Goal: Task Accomplishment & Management: Complete application form

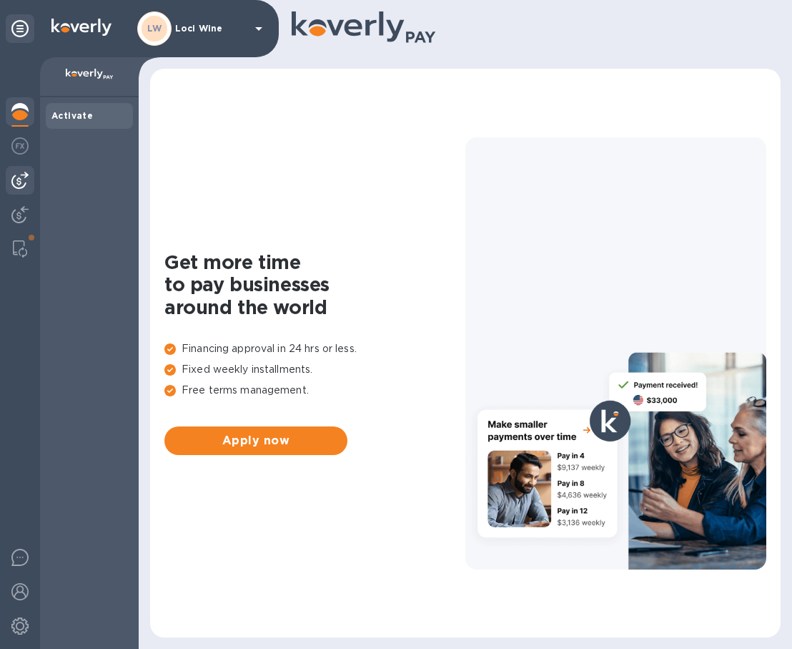
click at [16, 187] on img at bounding box center [19, 180] width 17 height 17
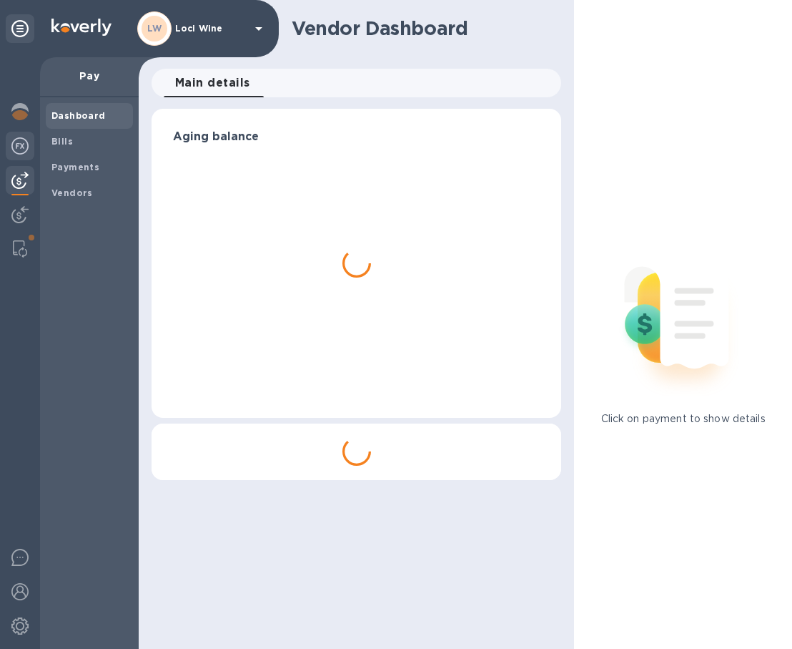
click at [19, 137] on div at bounding box center [20, 147] width 29 height 31
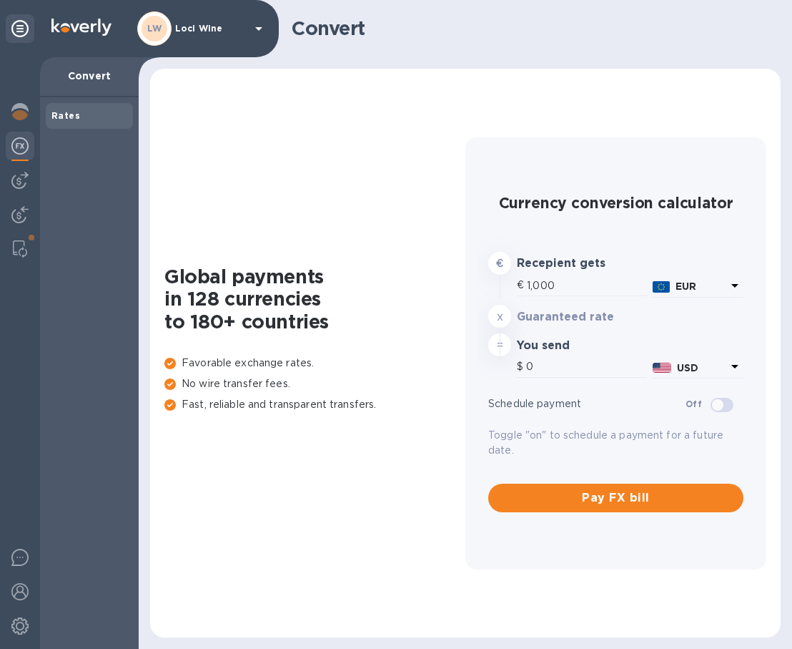
type input "1,169"
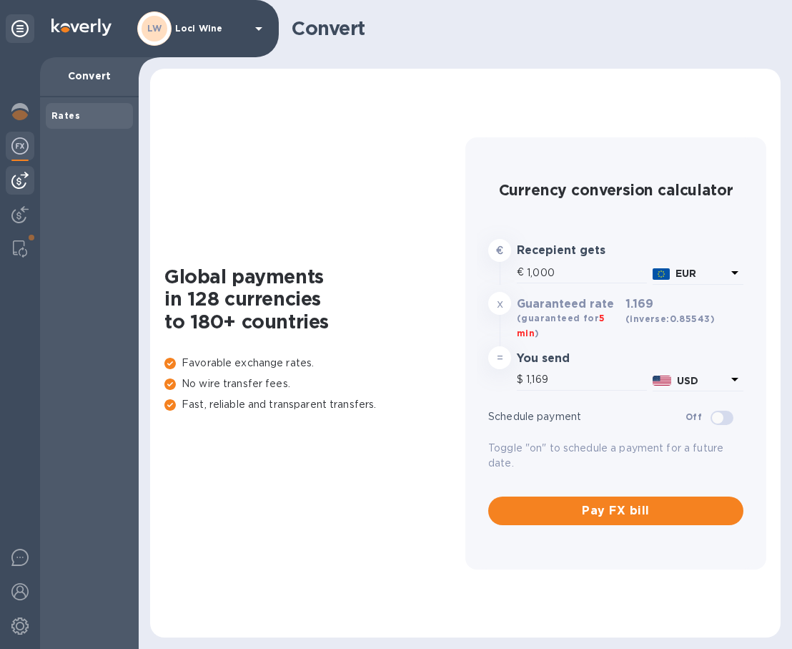
click at [31, 167] on div at bounding box center [20, 180] width 29 height 29
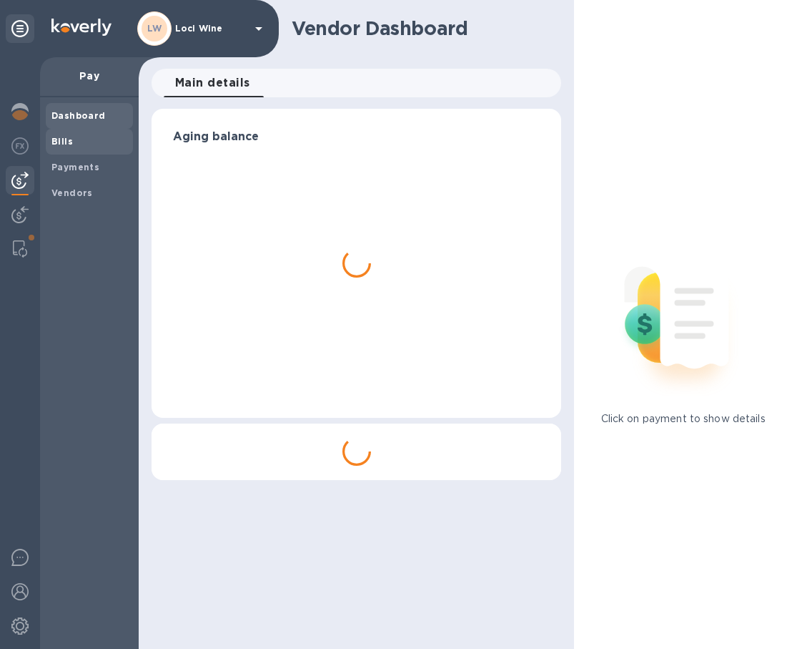
click at [64, 148] on div "Bills" at bounding box center [89, 142] width 87 height 26
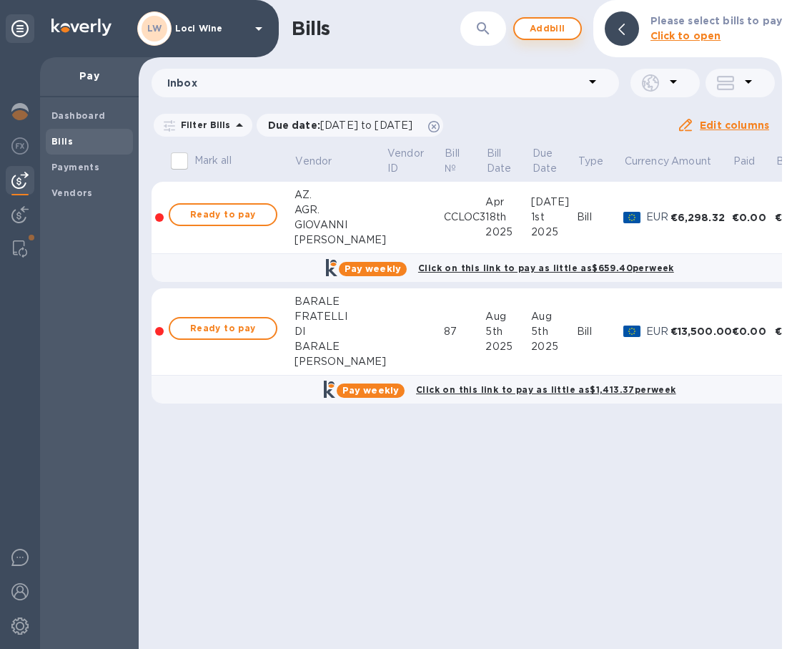
click at [544, 25] on span "Add bill" at bounding box center [547, 28] width 43 height 17
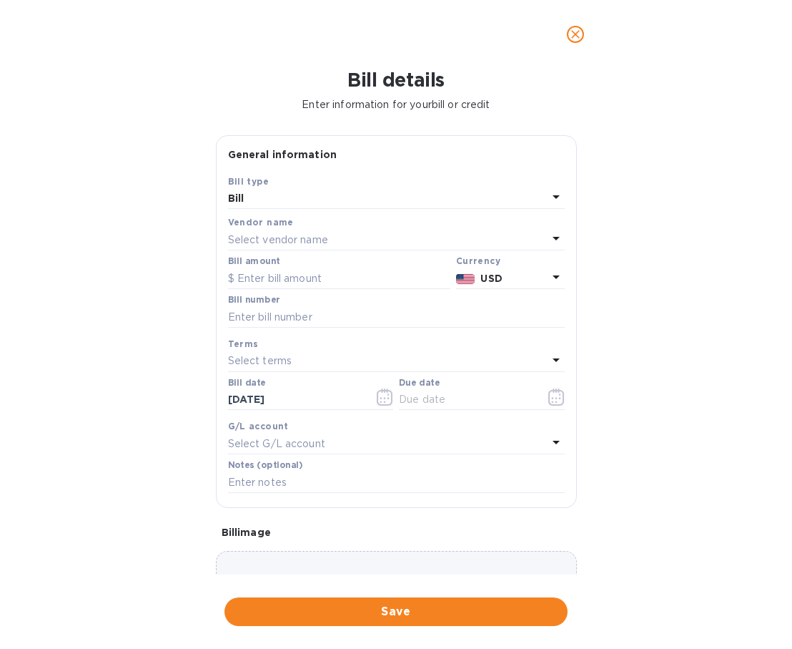
click at [277, 239] on p "Select vendor name" at bounding box center [278, 239] width 100 height 15
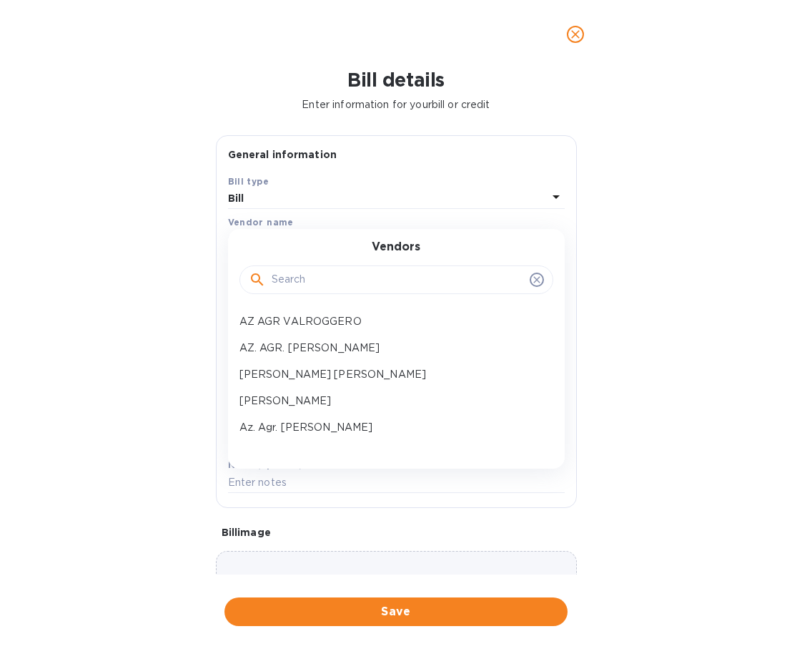
click at [291, 288] on input "text" at bounding box center [398, 279] width 252 height 21
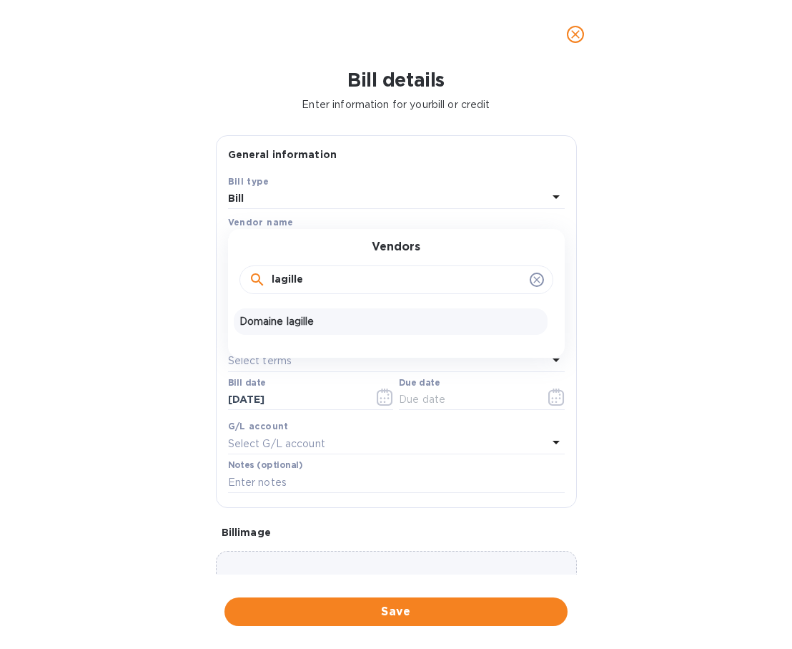
type input "lagille"
click at [289, 325] on p "Domaine lagille" at bounding box center [391, 321] width 303 height 15
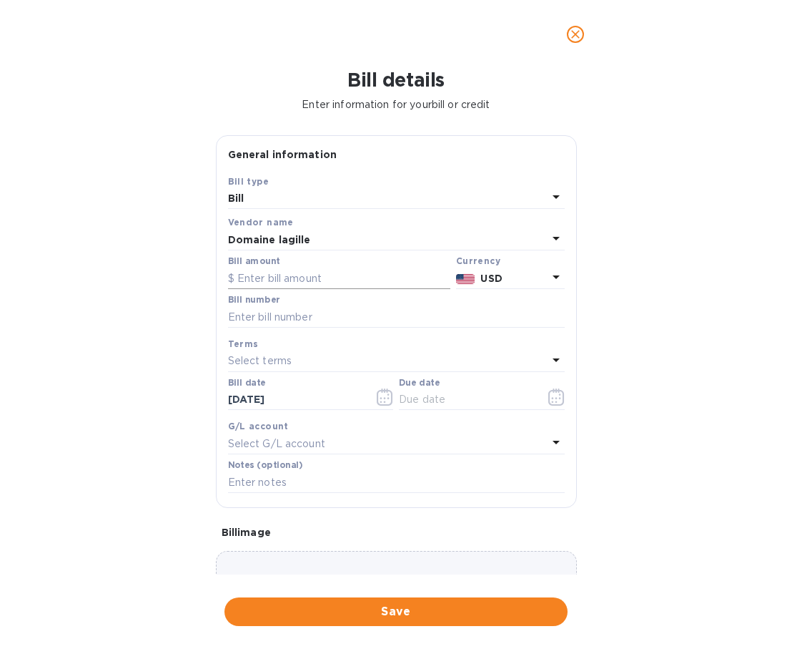
click at [314, 279] on input "text" at bounding box center [339, 277] width 222 height 21
click at [472, 270] on div at bounding box center [465, 278] width 25 height 21
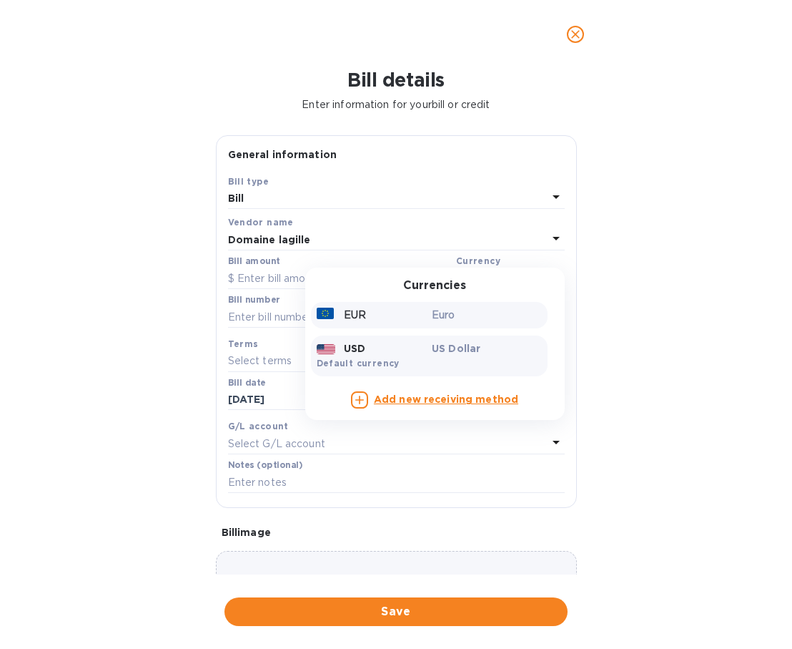
click at [461, 314] on p "Euro" at bounding box center [487, 315] width 110 height 15
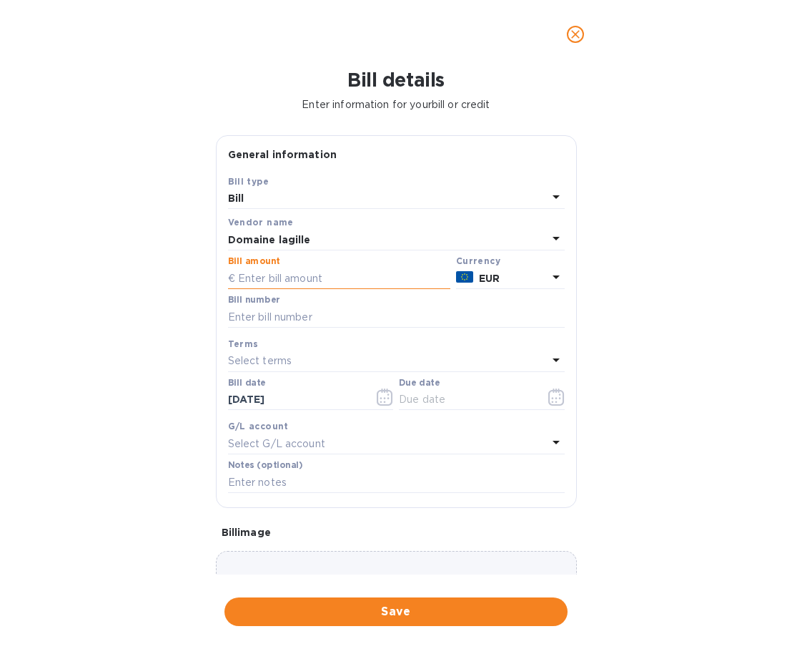
click at [318, 282] on input "text" at bounding box center [339, 277] width 222 height 21
type input "20,172.96"
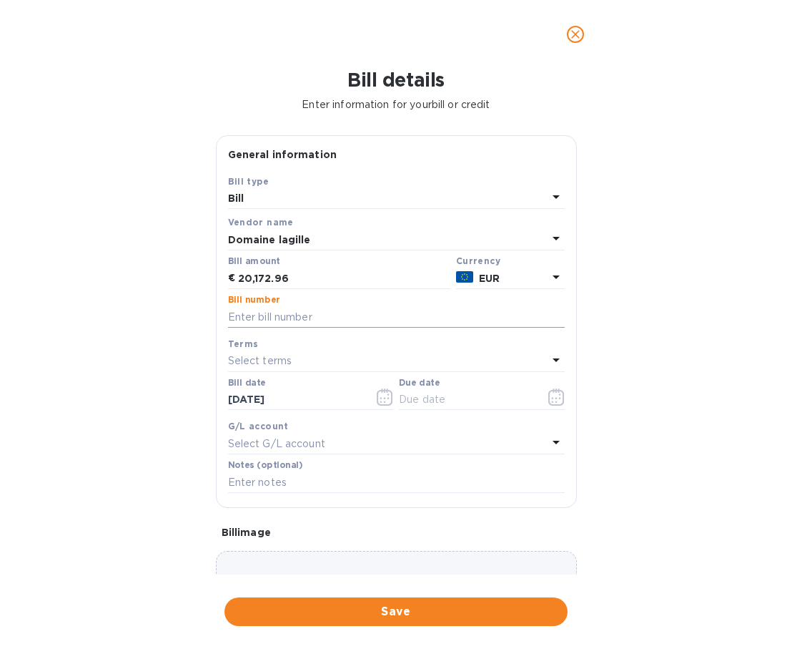
click at [297, 315] on input "text" at bounding box center [396, 316] width 337 height 21
type input "20250056-1"
click at [265, 353] on p "Select terms" at bounding box center [260, 360] width 64 height 15
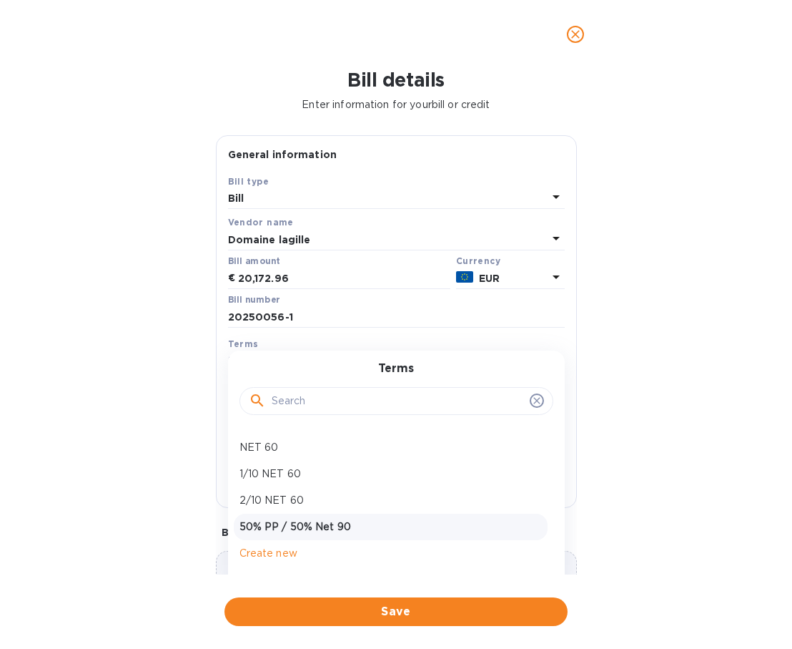
scroll to position [21, 0]
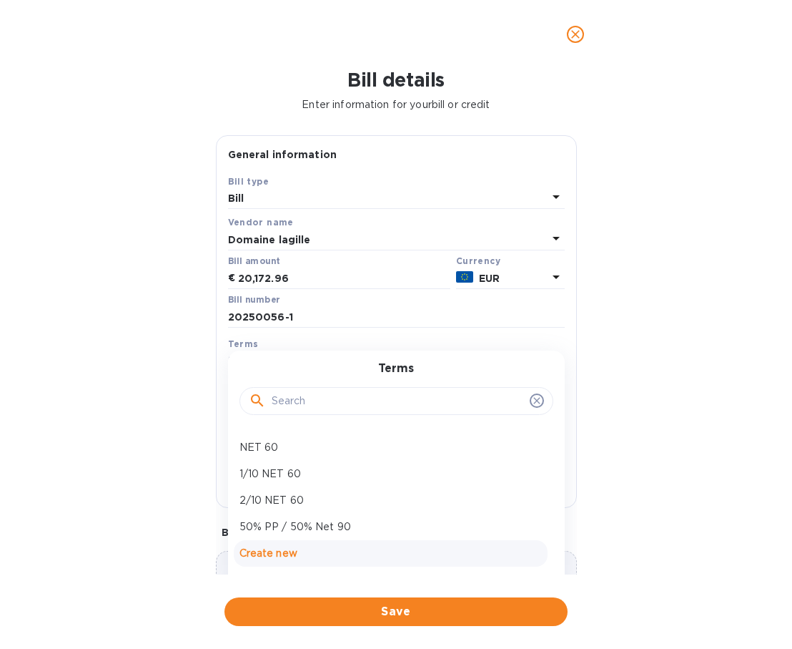
click at [280, 550] on p "Create new" at bounding box center [391, 553] width 303 height 15
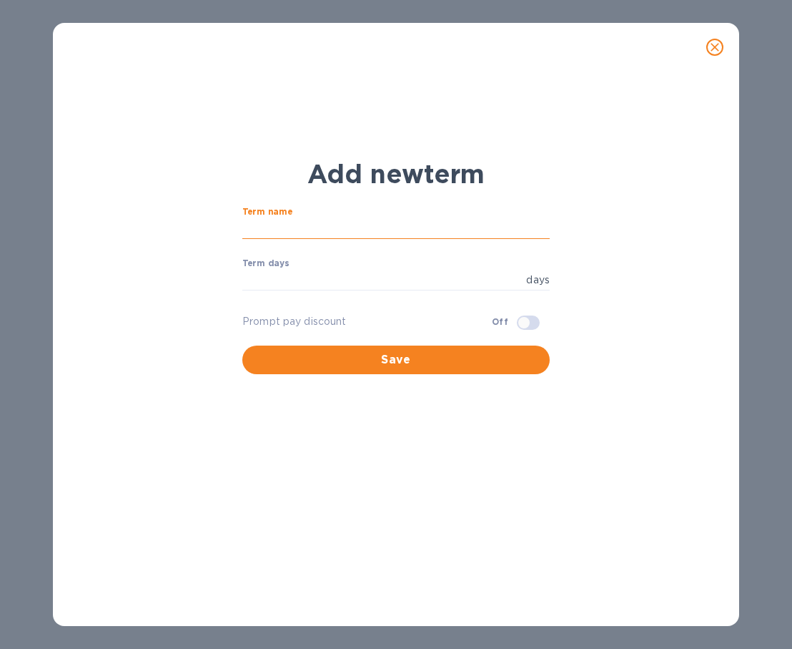
click at [315, 231] on input "text" at bounding box center [396, 228] width 308 height 21
type input "Due on receipt"
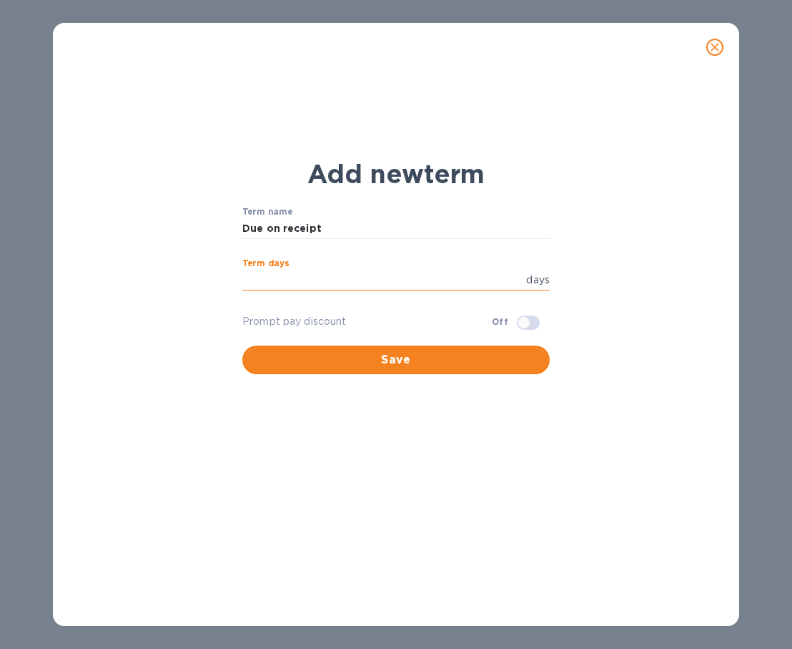
click at [313, 272] on input "number" at bounding box center [381, 280] width 278 height 21
type input "0"
click at [463, 360] on span "Save" at bounding box center [396, 359] width 285 height 17
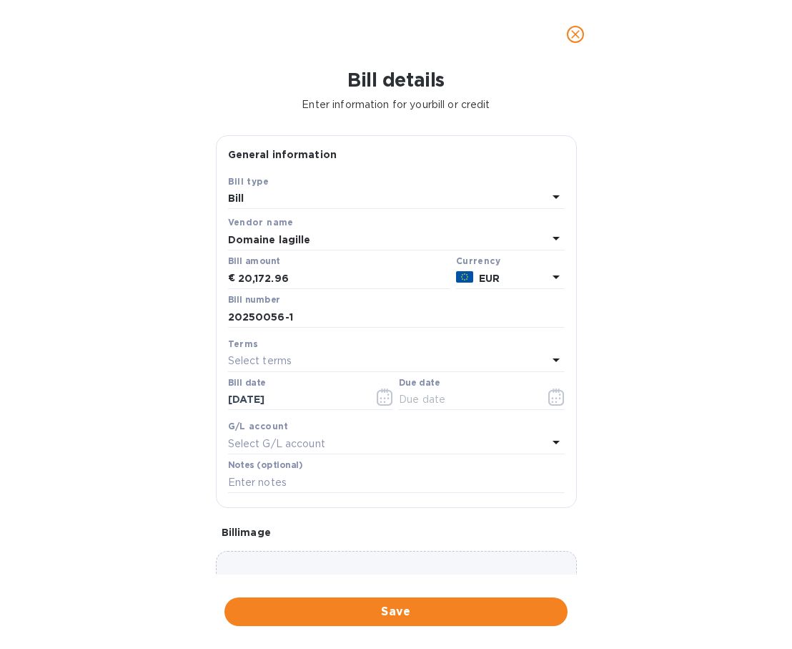
type input "[DATE]"
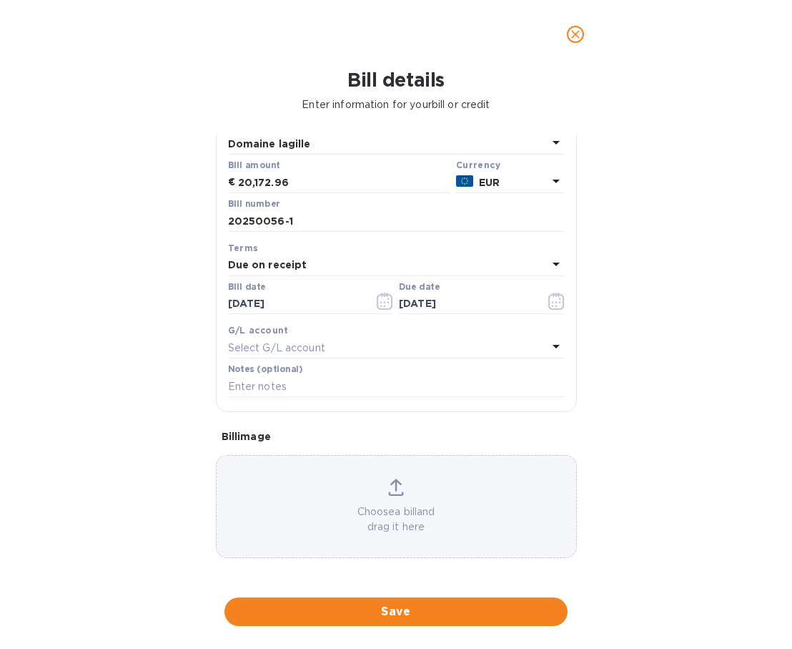
scroll to position [105, 0]
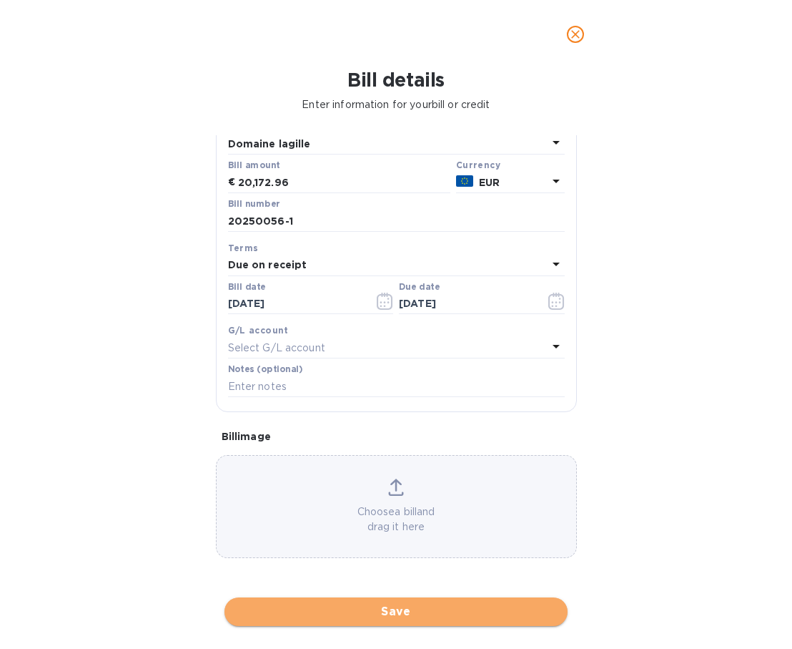
click at [370, 603] on span "Save" at bounding box center [396, 611] width 320 height 17
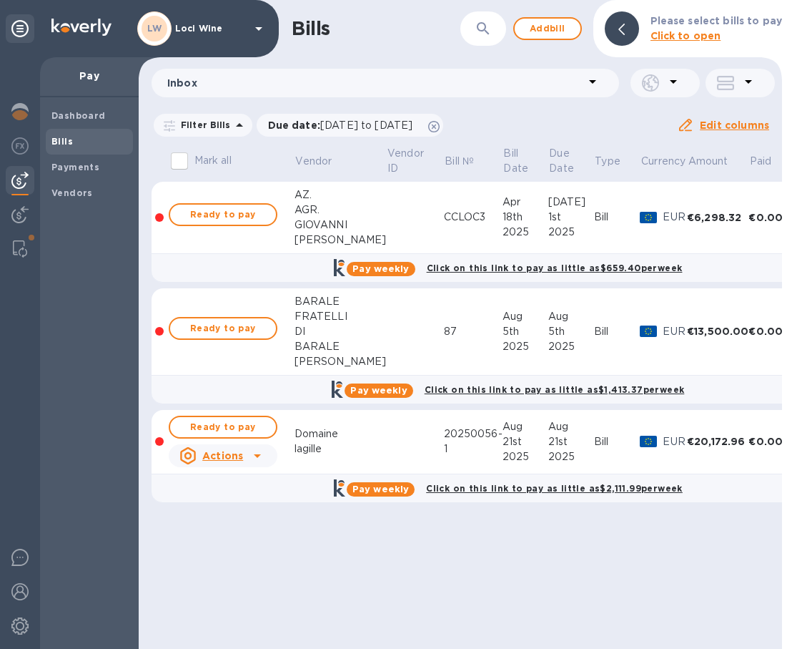
click at [64, 139] on b "Bills" at bounding box center [61, 141] width 21 height 11
click at [553, 21] on span "Add bill" at bounding box center [547, 28] width 43 height 17
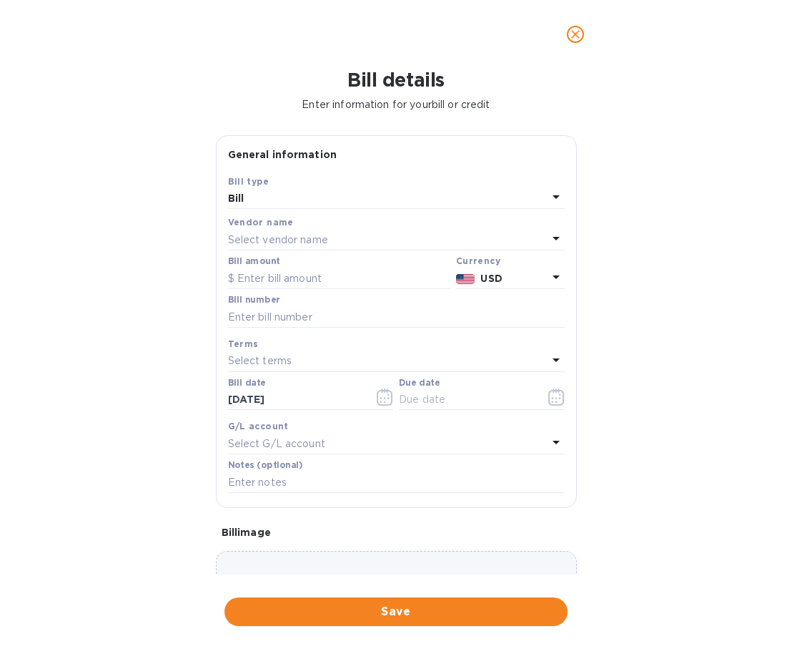
click at [355, 235] on div "Select vendor name" at bounding box center [388, 240] width 320 height 20
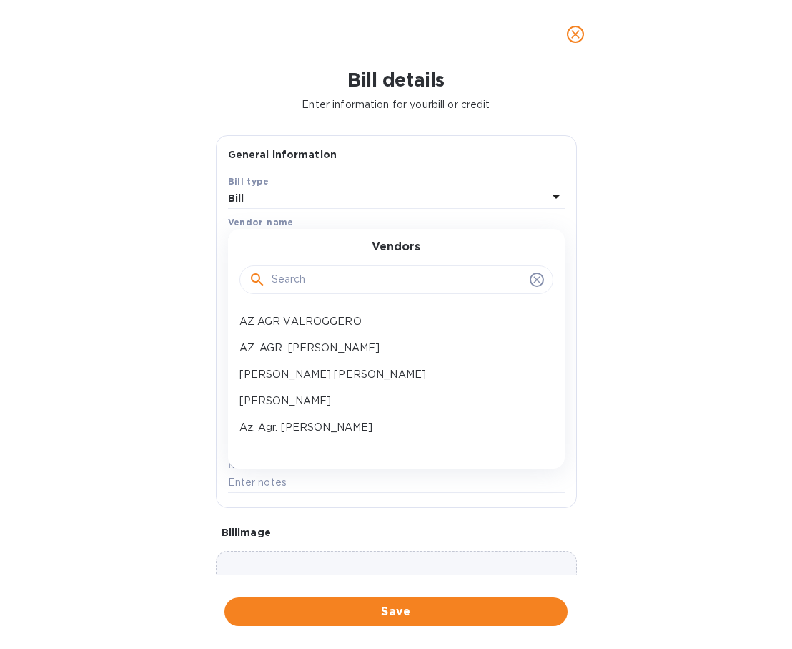
click at [339, 271] on input "text" at bounding box center [398, 279] width 252 height 21
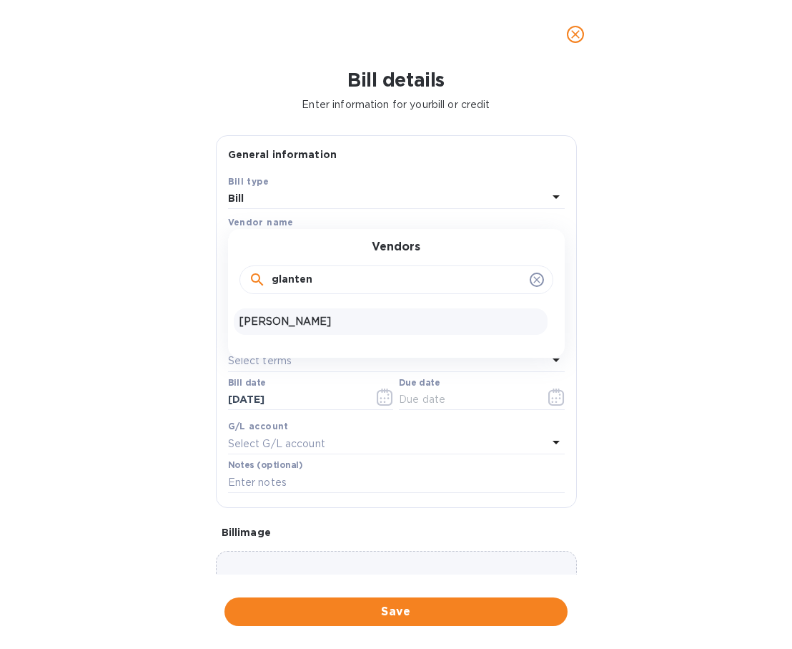
type input "glanten"
click at [336, 317] on p "[PERSON_NAME]" at bounding box center [391, 321] width 303 height 15
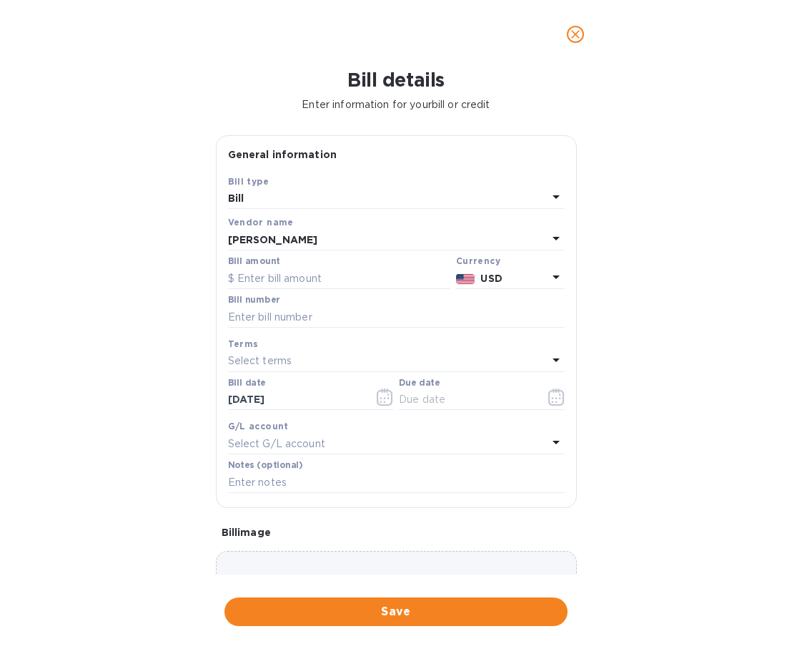
click at [493, 277] on b "USD" at bounding box center [491, 277] width 21 height 11
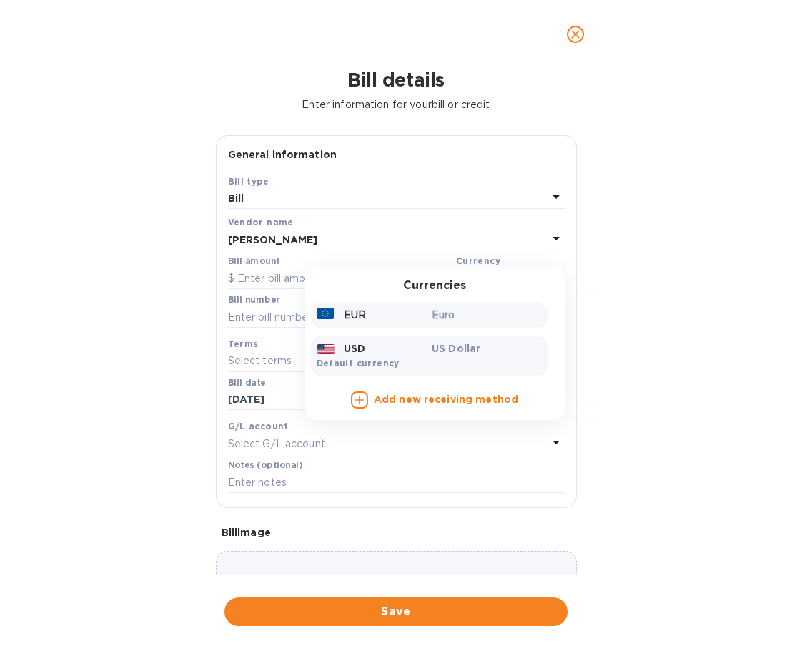
click at [476, 320] on p "Euro" at bounding box center [487, 315] width 110 height 15
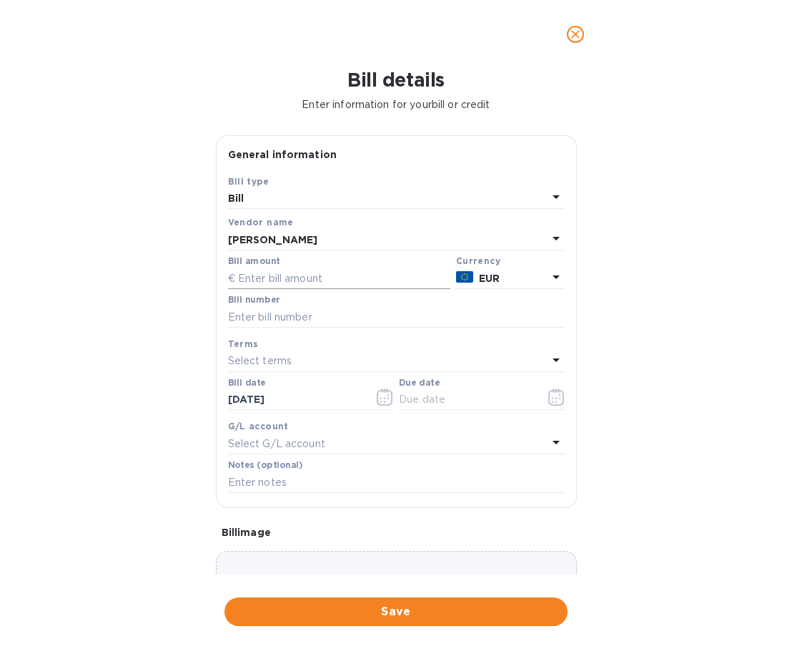
click at [298, 285] on input "text" at bounding box center [339, 277] width 222 height 21
type input "17,574"
click at [288, 320] on input "text" at bounding box center [396, 316] width 337 height 21
paste input "25261001"
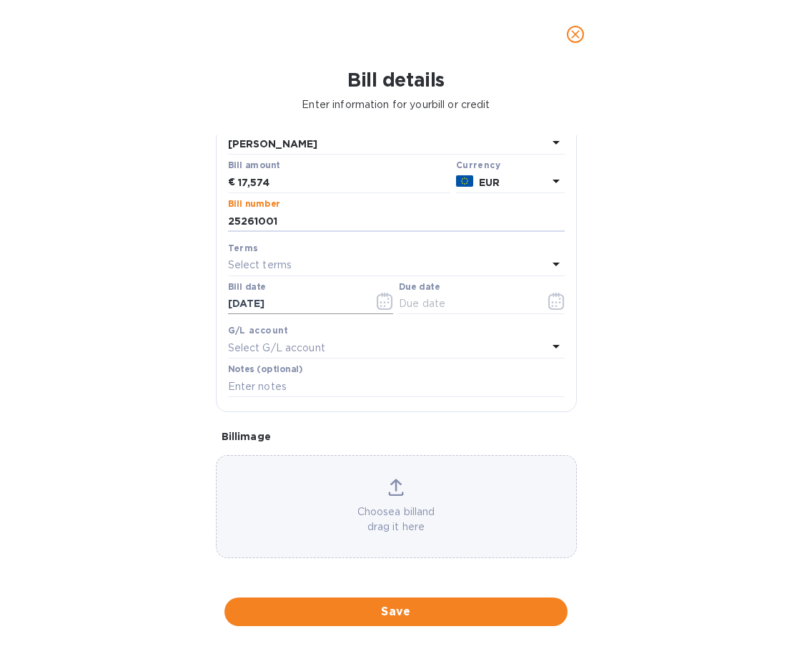
type input "25261001"
click at [308, 293] on input "[DATE]" at bounding box center [295, 303] width 135 height 21
click at [377, 292] on icon "button" at bounding box center [385, 300] width 16 height 17
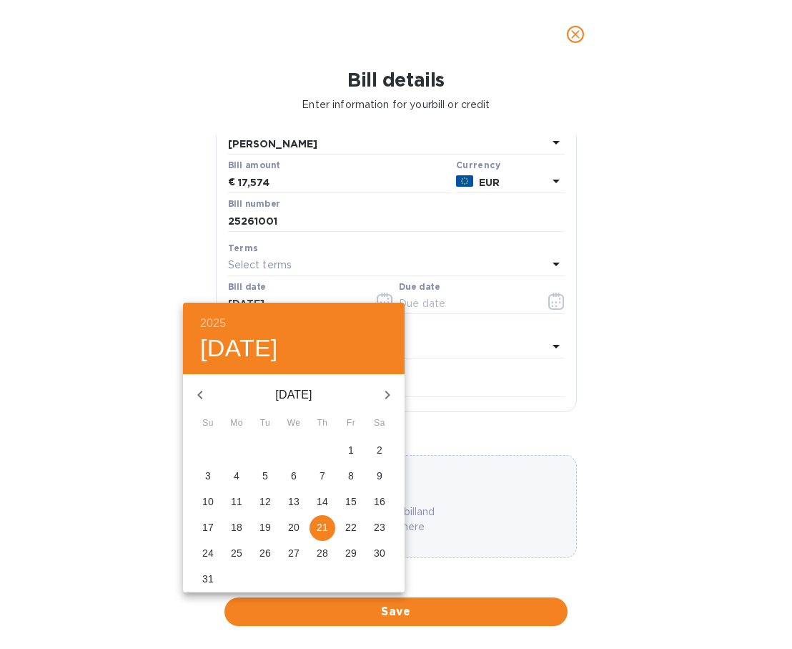
click at [398, 403] on button "button" at bounding box center [387, 395] width 34 height 34
click at [236, 501] on p "15" at bounding box center [236, 501] width 11 height 14
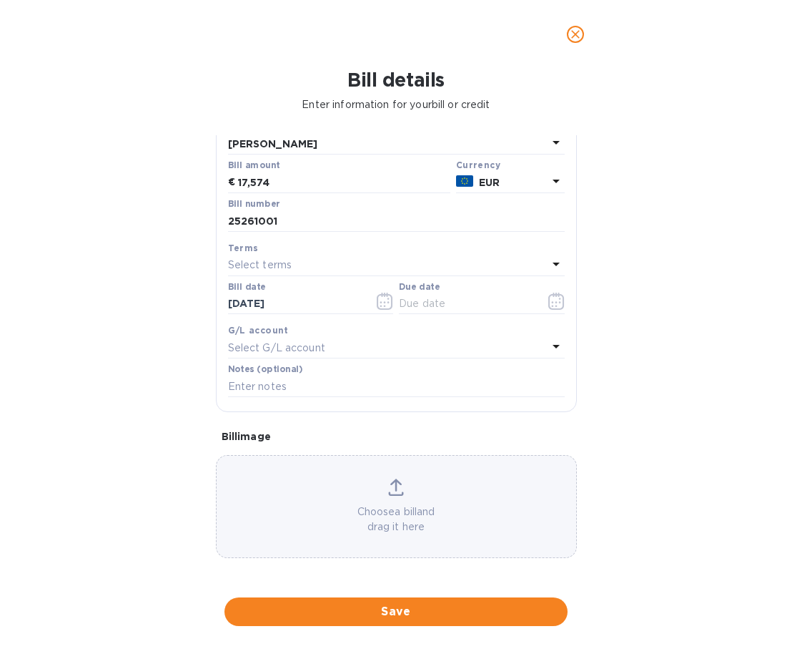
type input "[DATE]"
click at [335, 256] on div "Select terms" at bounding box center [388, 265] width 320 height 20
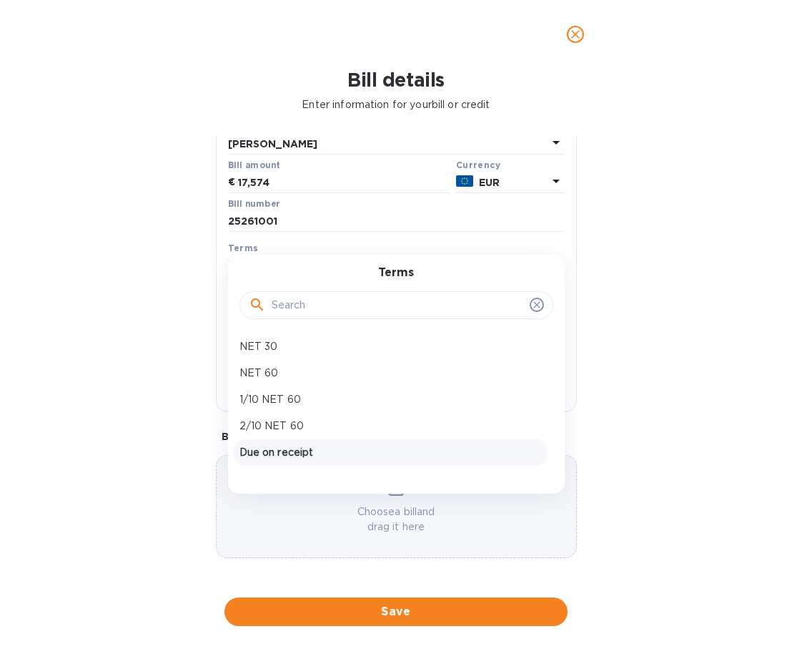
click at [317, 439] on div "Due on receipt" at bounding box center [391, 452] width 314 height 26
type input "[DATE]"
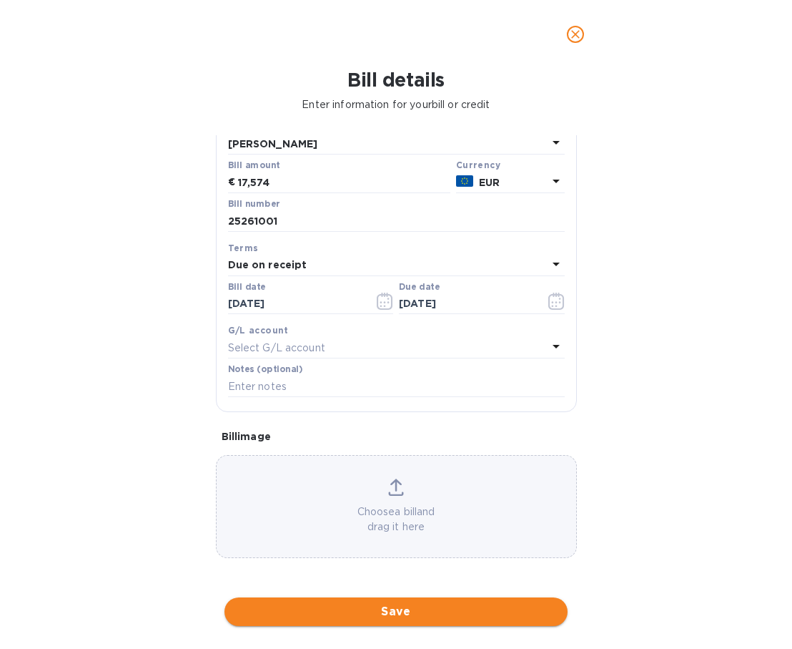
click at [319, 603] on span "Save" at bounding box center [396, 611] width 320 height 17
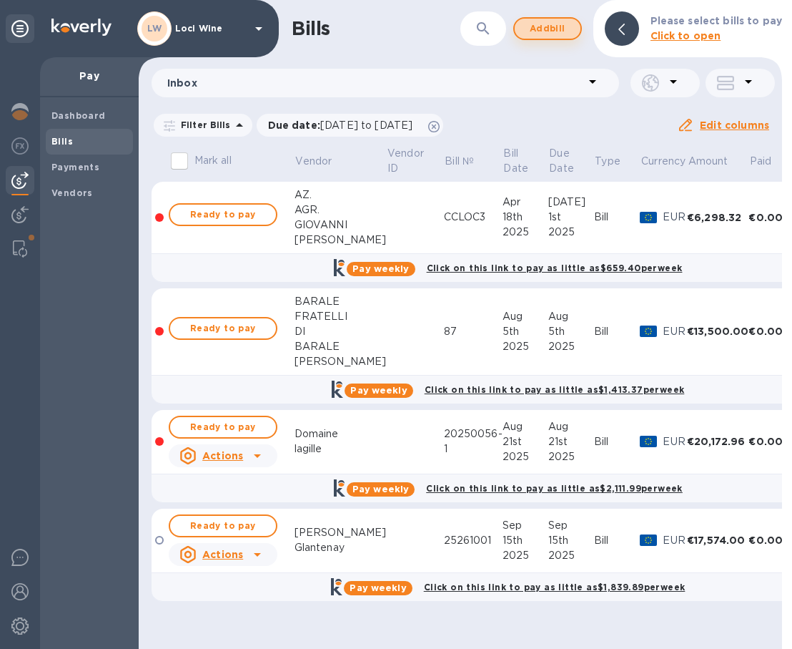
click at [561, 24] on span "Add bill" at bounding box center [547, 28] width 43 height 17
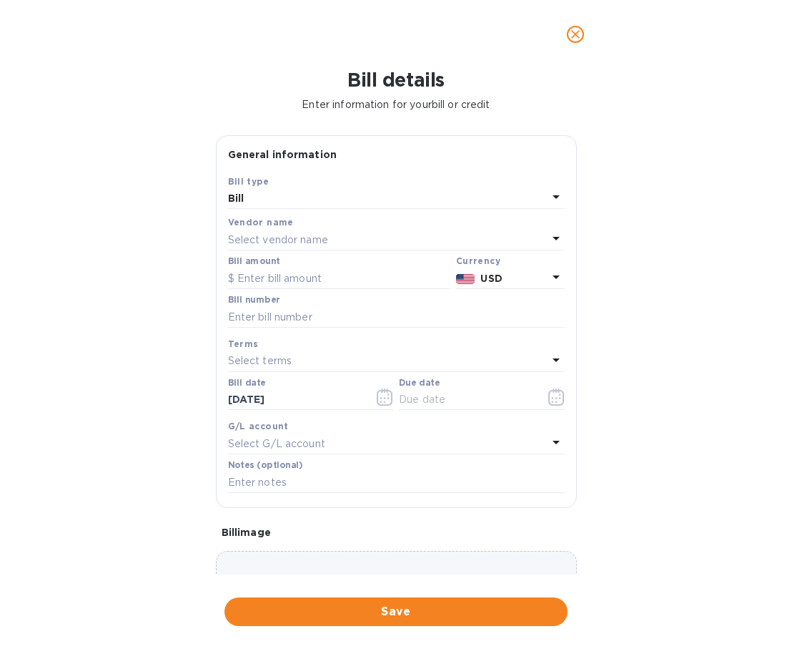
click at [328, 240] on p "Select vendor name" at bounding box center [278, 239] width 100 height 15
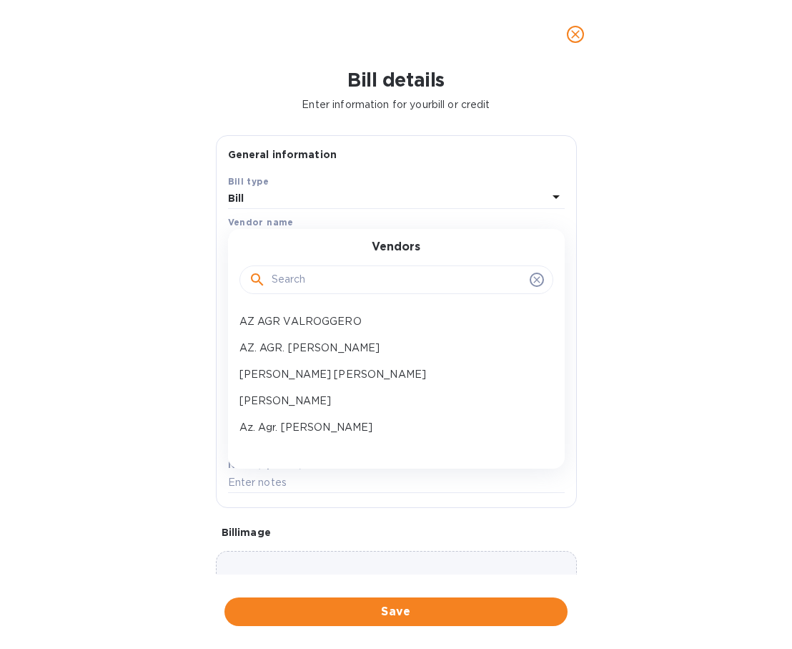
click at [331, 276] on input "text" at bounding box center [398, 279] width 252 height 21
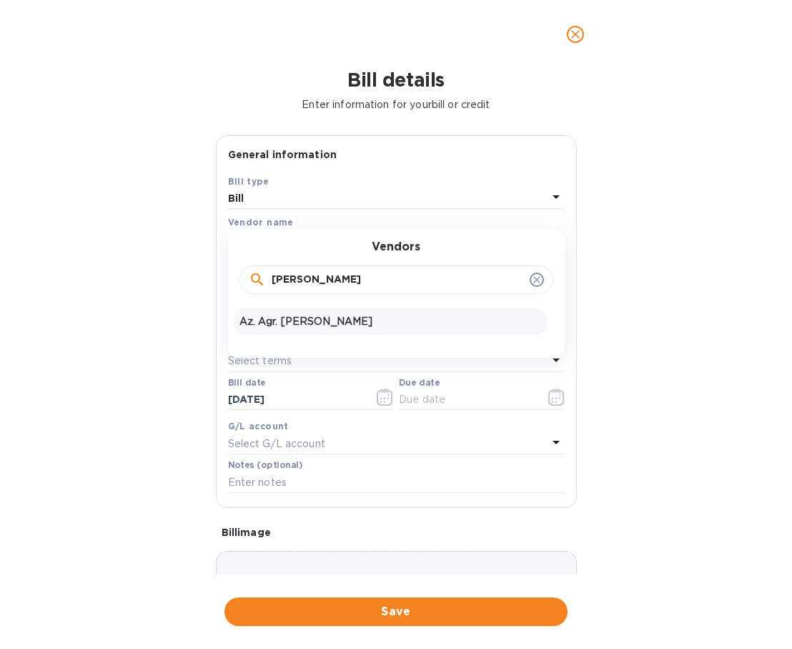
type input "[PERSON_NAME]"
click at [328, 318] on p "Az. Agr. [PERSON_NAME]" at bounding box center [391, 321] width 303 height 15
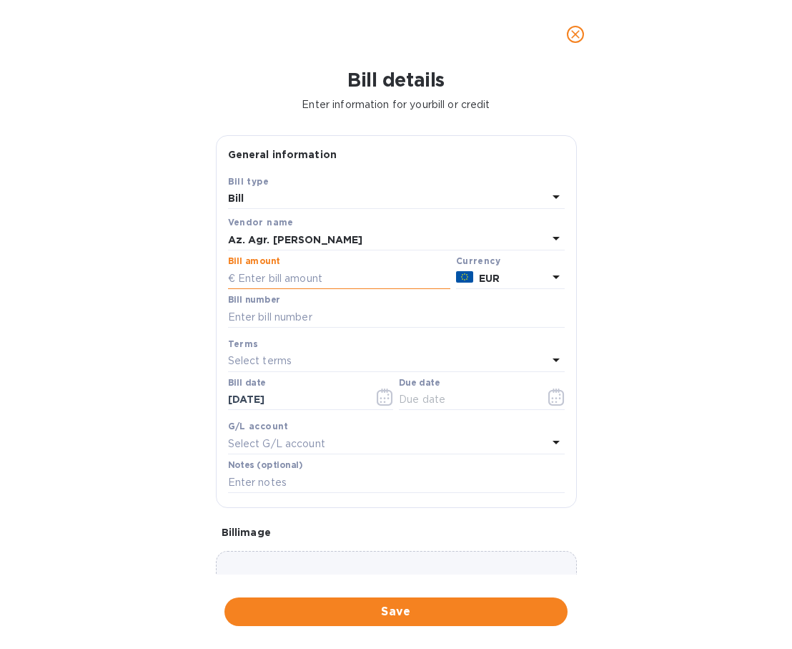
click at [301, 273] on input "text" at bounding box center [339, 277] width 222 height 21
click at [285, 310] on input "text" at bounding box center [396, 316] width 337 height 21
click at [275, 285] on input "text" at bounding box center [339, 277] width 222 height 21
type input "4,368"
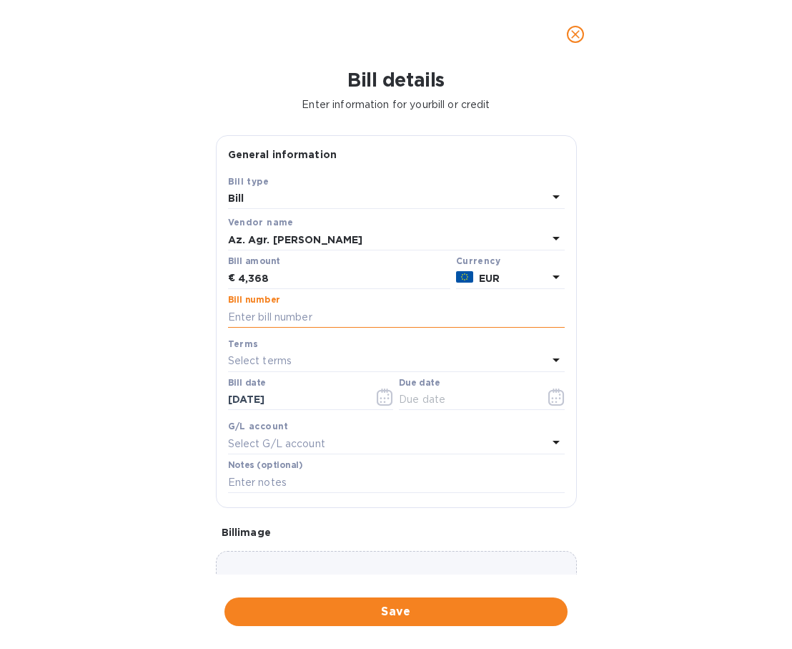
click at [313, 315] on input "text" at bounding box center [396, 316] width 337 height 21
type input "1091"
click at [441, 395] on input "text" at bounding box center [466, 399] width 135 height 21
click at [551, 399] on icon "button" at bounding box center [557, 396] width 16 height 17
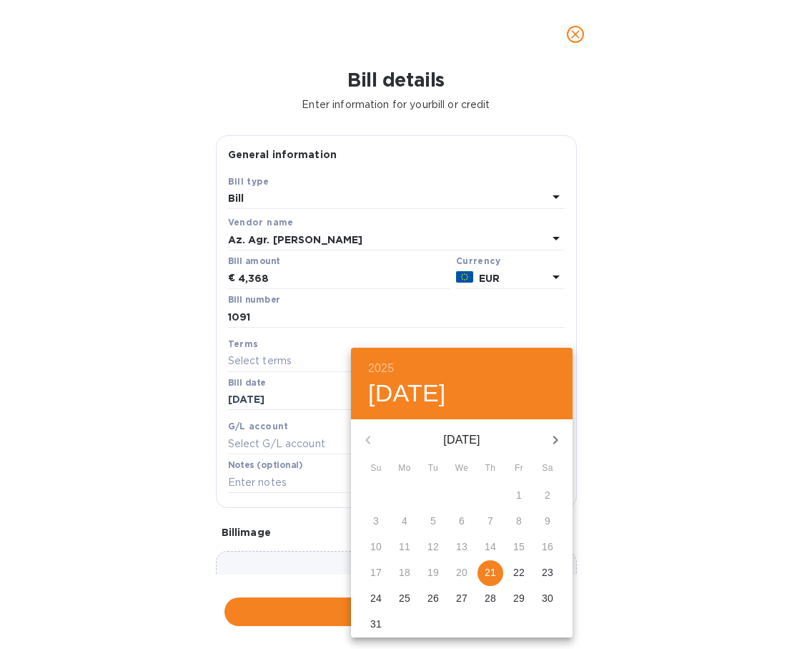
click at [260, 406] on div at bounding box center [396, 324] width 792 height 649
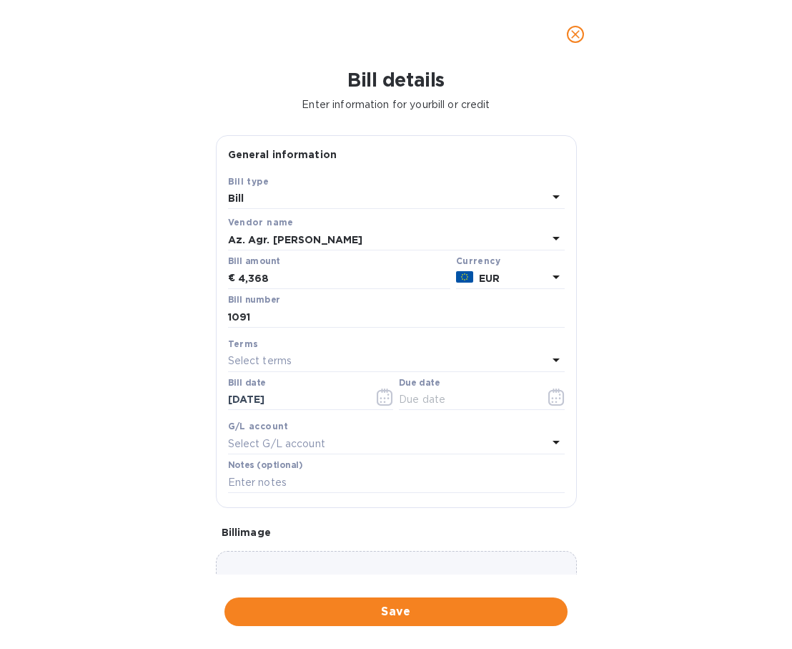
click at [283, 362] on p "Select terms" at bounding box center [260, 360] width 64 height 15
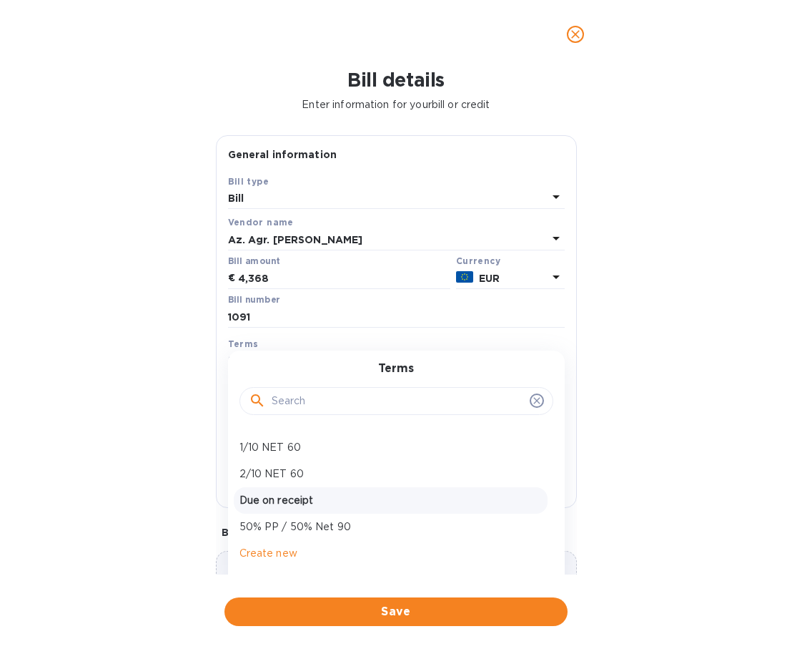
scroll to position [48, 0]
click at [290, 489] on div "Due on receipt" at bounding box center [391, 500] width 314 height 26
type input "[DATE]"
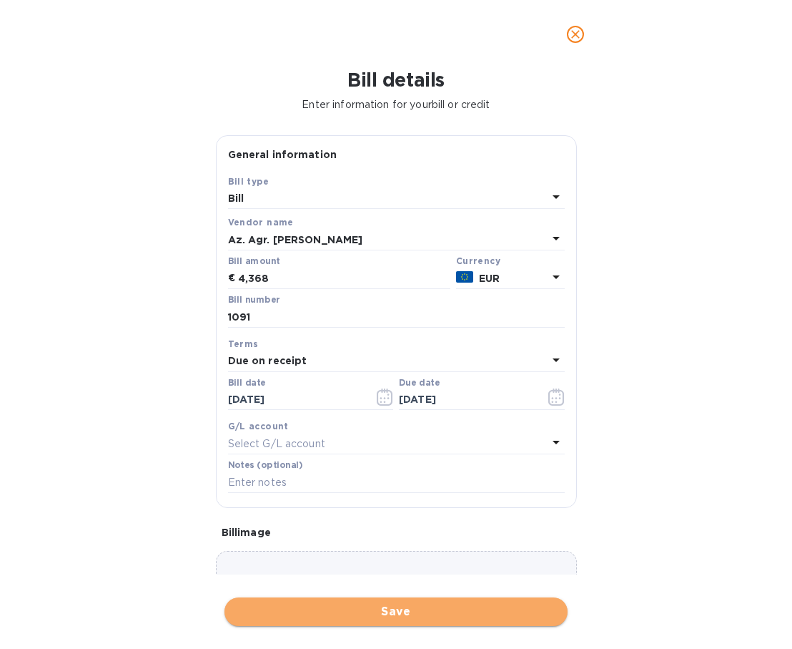
click at [372, 597] on button "Save" at bounding box center [396, 611] width 343 height 29
